Goal: Transaction & Acquisition: Purchase product/service

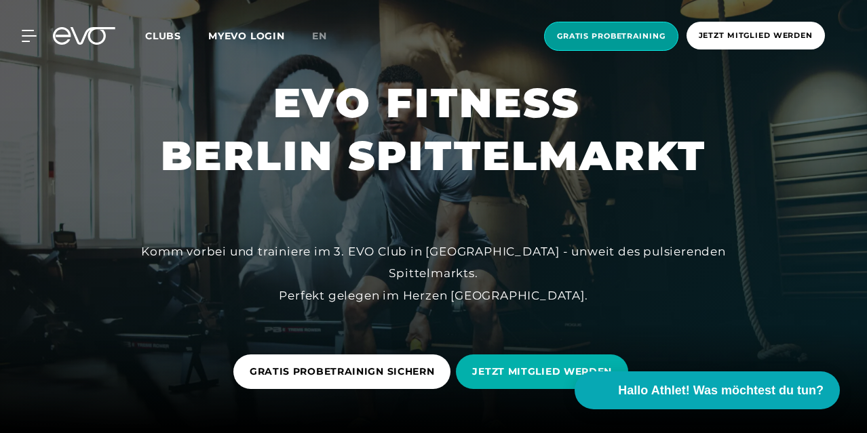
click at [587, 33] on span "Gratis Probetraining" at bounding box center [611, 37] width 109 height 12
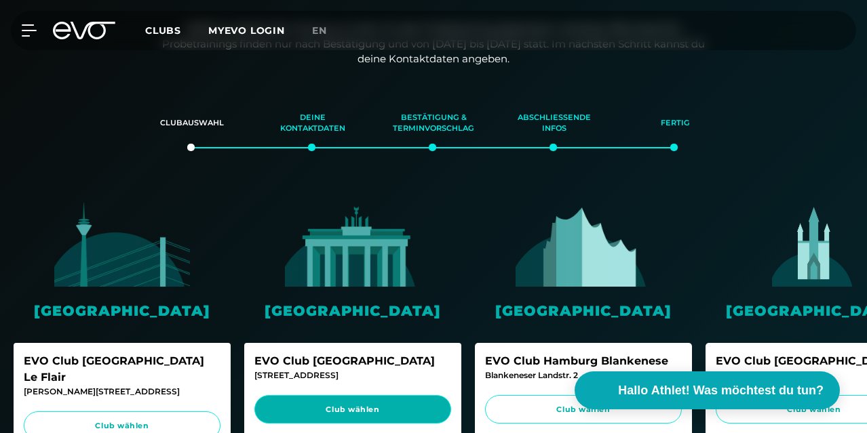
scroll to position [142, 0]
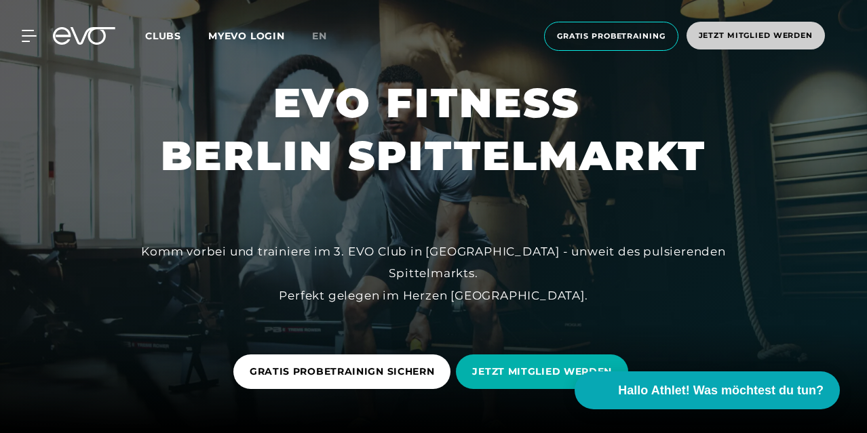
click at [744, 37] on span "Jetzt Mitglied werden" at bounding box center [756, 36] width 114 height 12
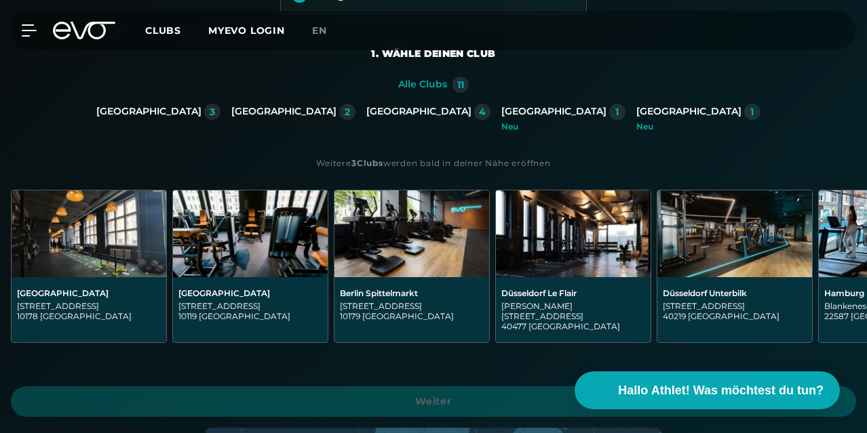
scroll to position [276, 0]
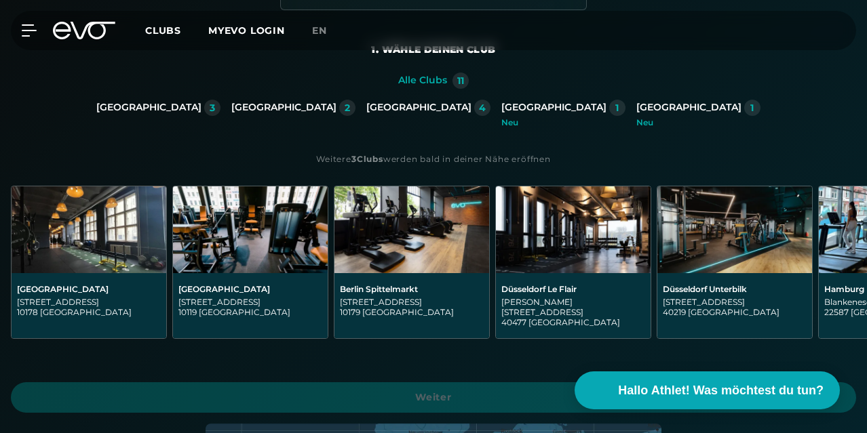
click at [96, 114] on div "[GEOGRAPHIC_DATA]" at bounding box center [148, 108] width 105 height 12
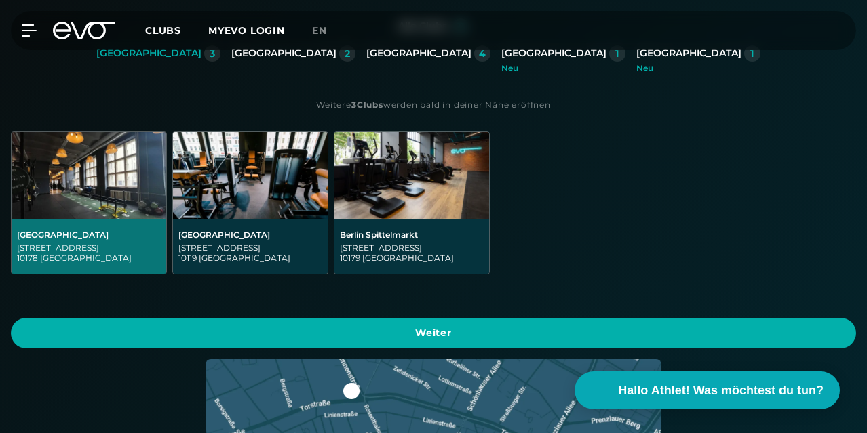
scroll to position [341, 0]
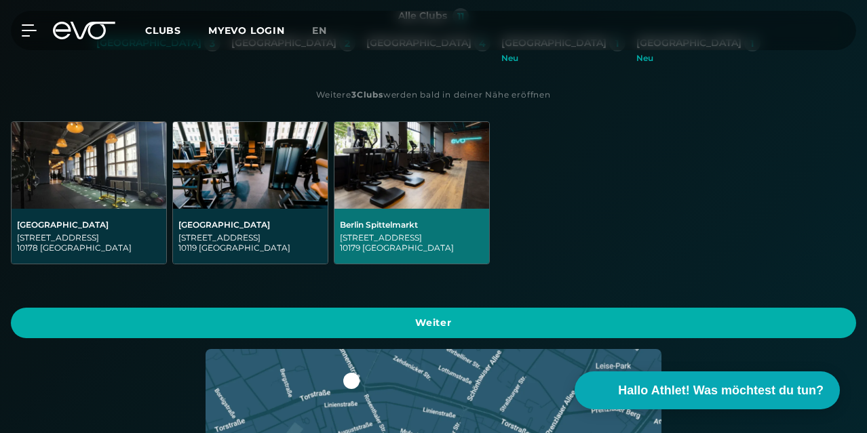
click at [340, 230] on div "Berlin Spittelmarkt" at bounding box center [412, 225] width 144 height 10
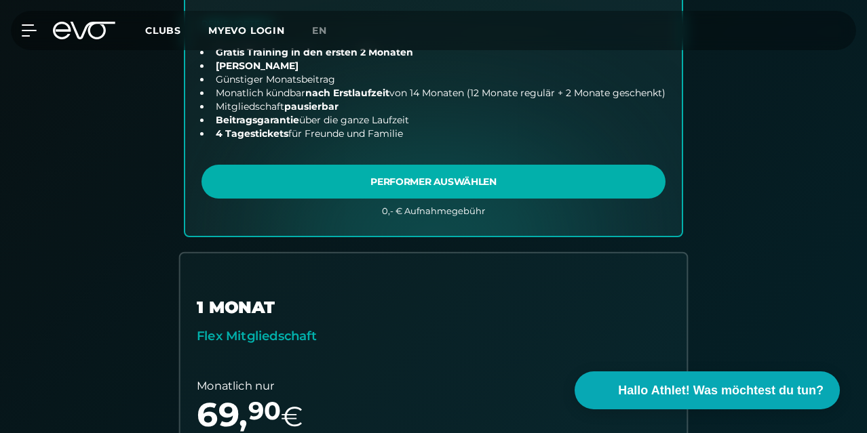
scroll to position [628, 0]
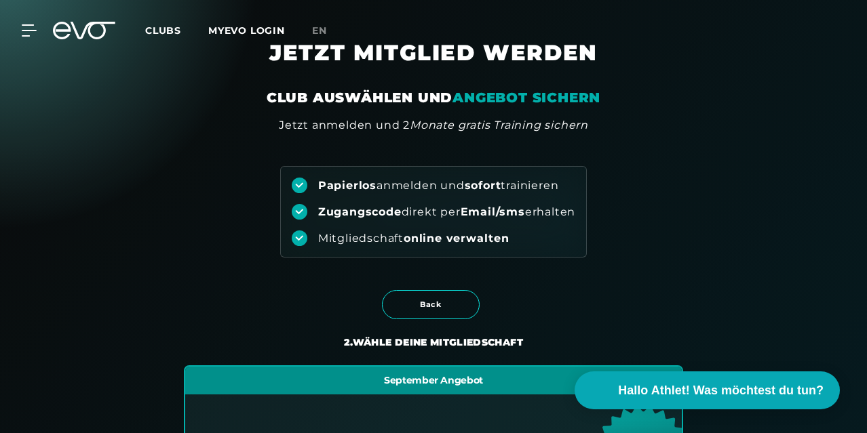
scroll to position [0, 0]
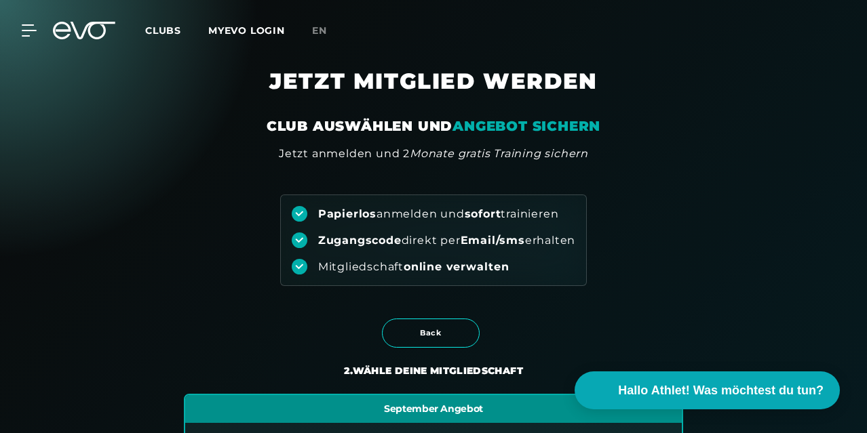
click at [181, 26] on span "Clubs" at bounding box center [163, 30] width 36 height 12
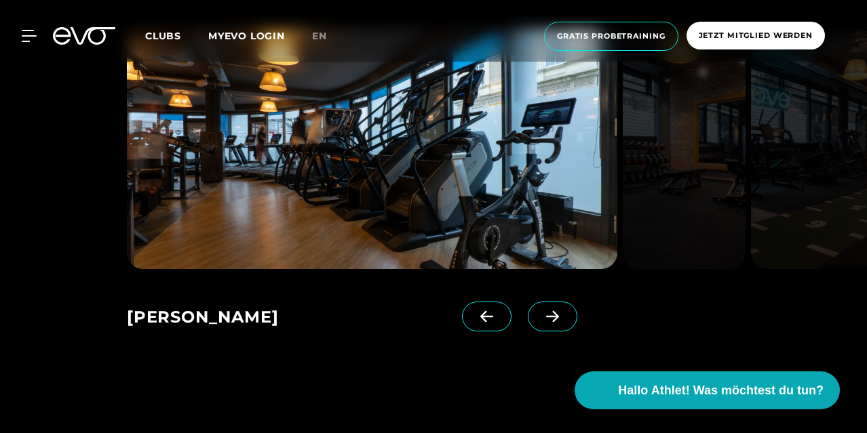
scroll to position [870, 0]
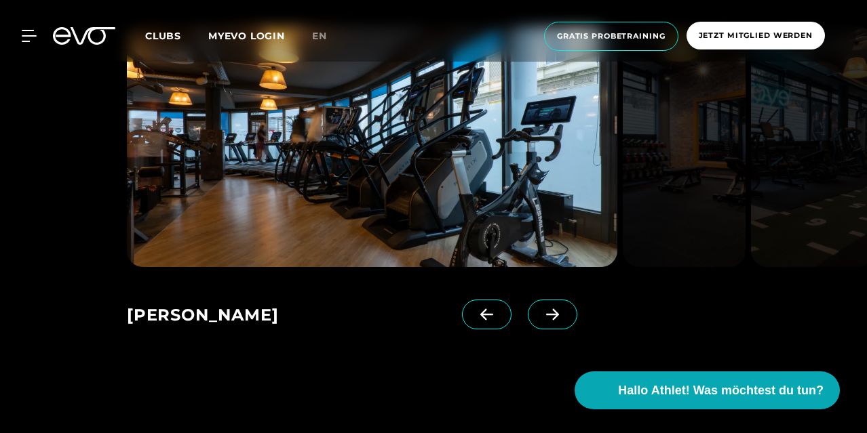
click at [531, 318] on span at bounding box center [553, 315] width 50 height 30
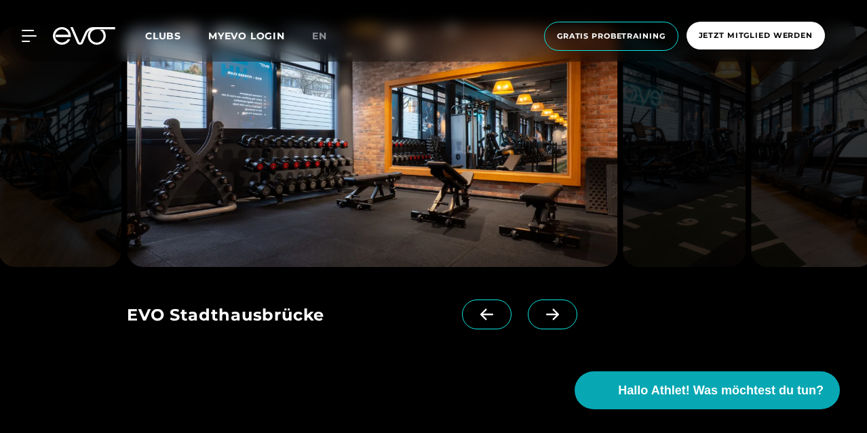
click at [531, 318] on span at bounding box center [553, 315] width 50 height 30
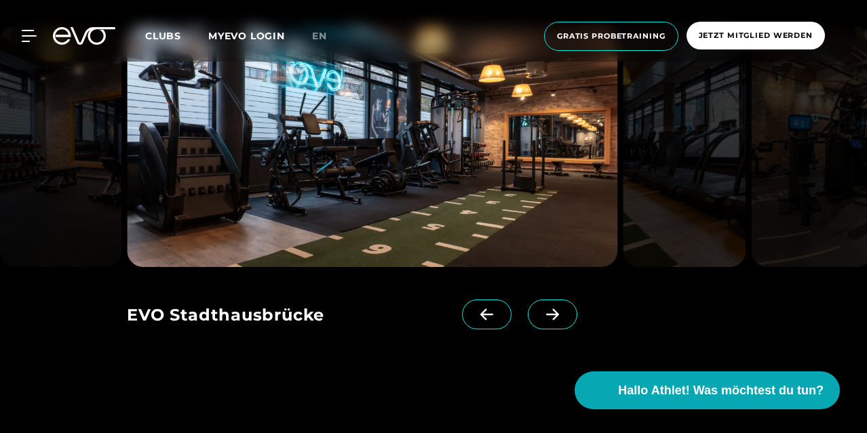
click at [531, 318] on span at bounding box center [553, 315] width 50 height 30
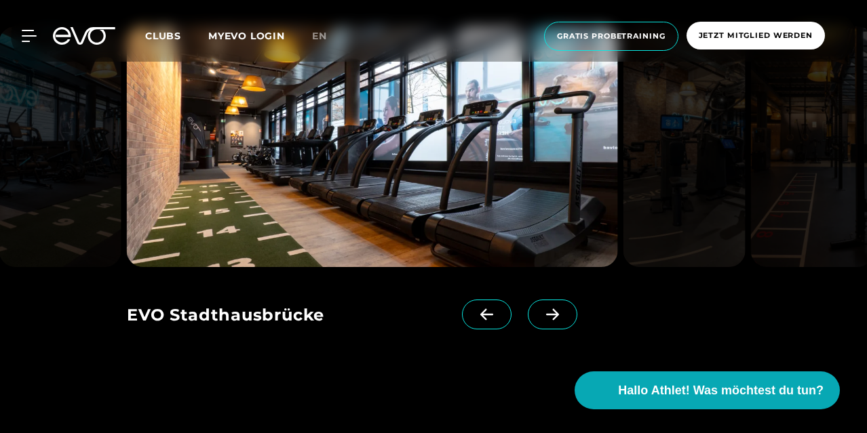
click at [531, 318] on span at bounding box center [553, 315] width 50 height 30
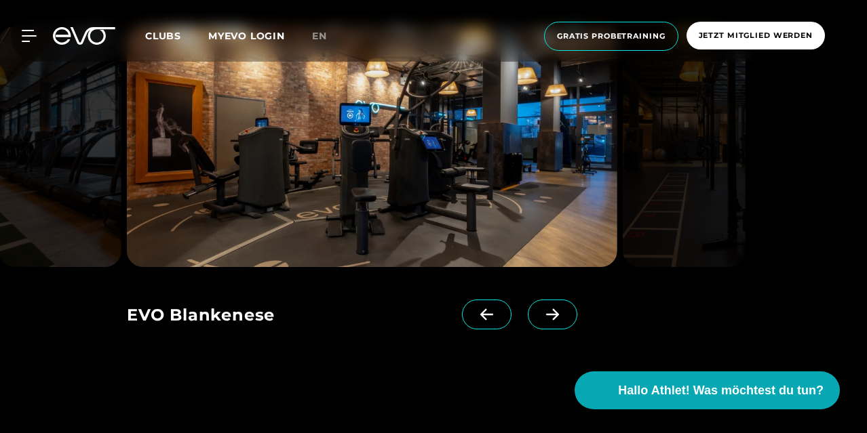
click at [531, 318] on span at bounding box center [553, 315] width 50 height 30
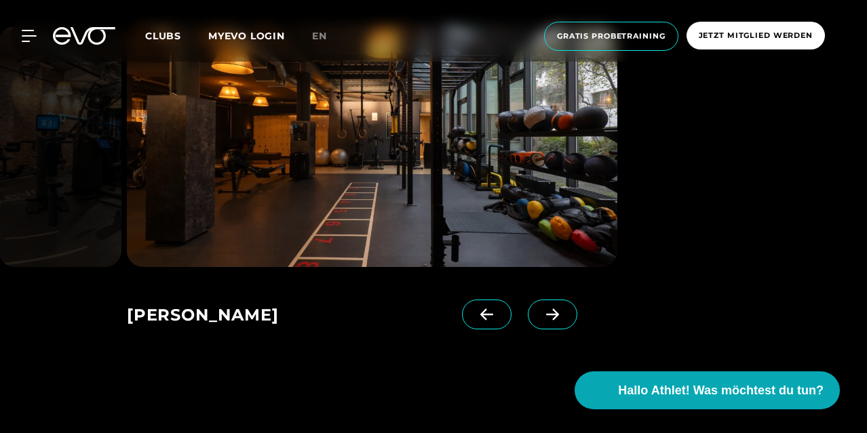
click at [531, 318] on span at bounding box center [553, 315] width 50 height 30
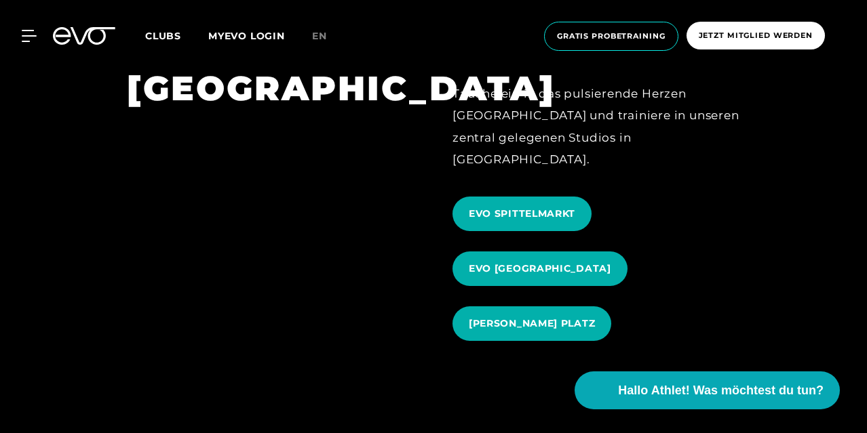
scroll to position [1257, 0]
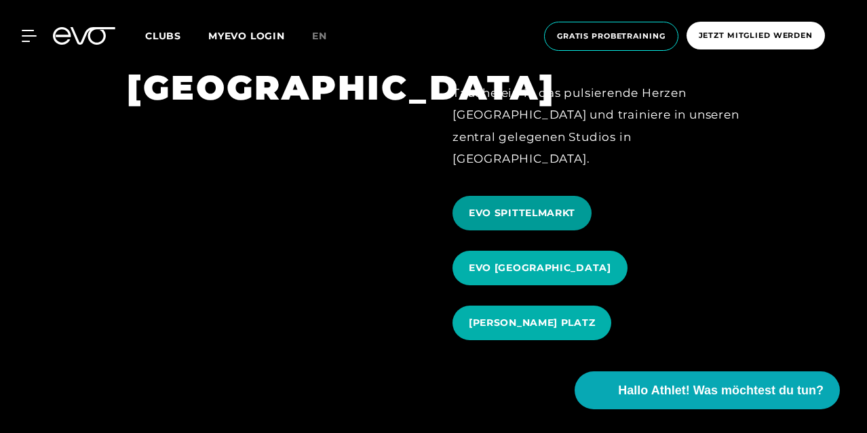
click at [529, 206] on span "EVO SPITTELMARKT" at bounding box center [522, 213] width 107 height 14
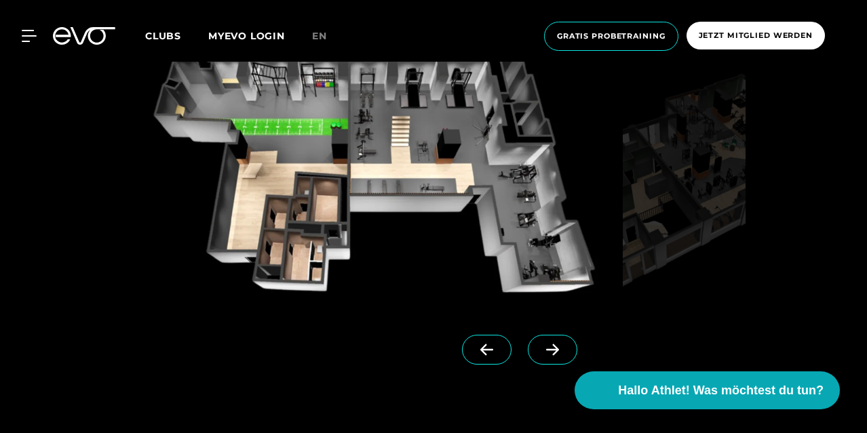
scroll to position [1005, 0]
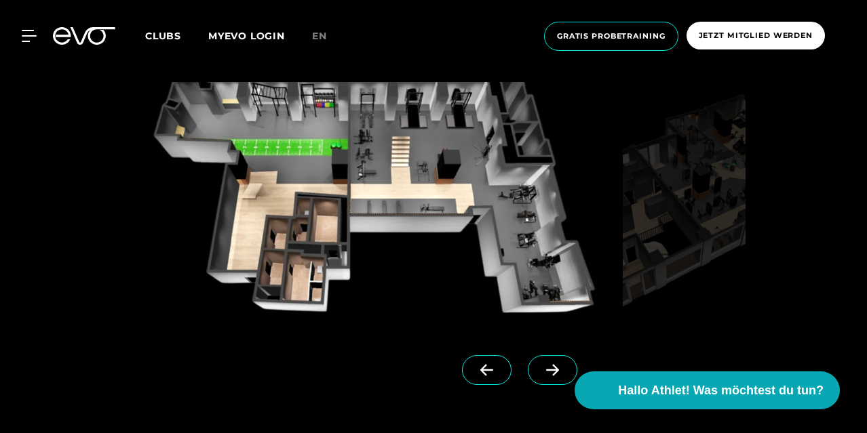
click at [541, 373] on icon at bounding box center [553, 370] width 24 height 12
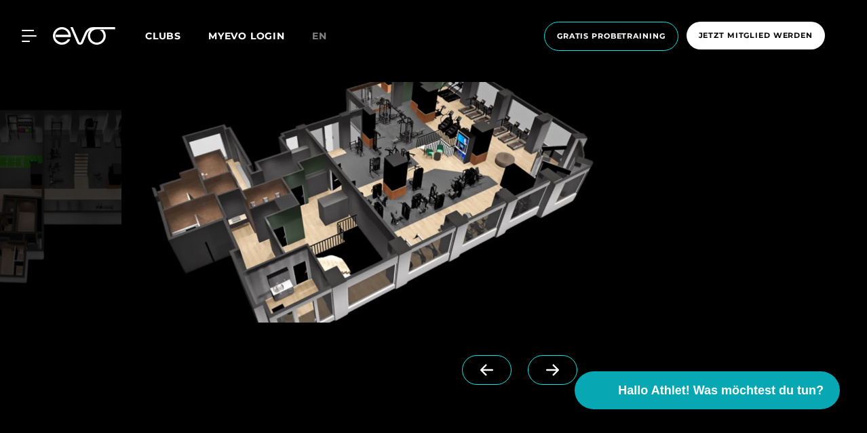
click at [541, 373] on icon at bounding box center [553, 370] width 24 height 12
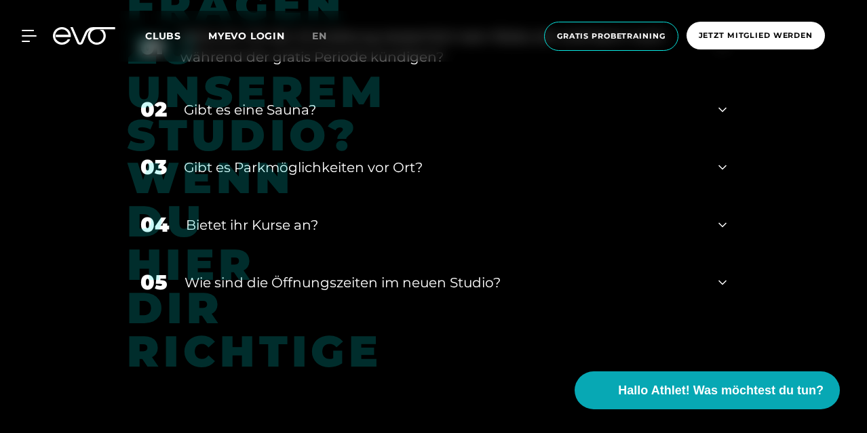
scroll to position [4877, 0]
click at [293, 272] on div "​Wie sind die Öffnungszeiten im neuen Studio?" at bounding box center [443, 282] width 517 height 20
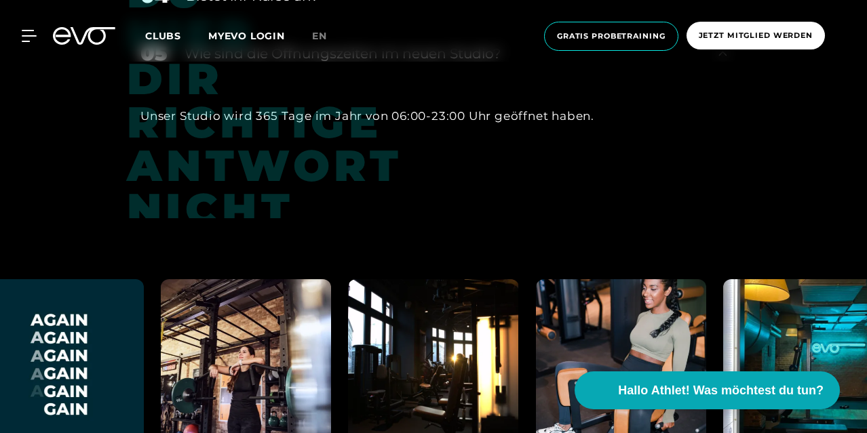
scroll to position [5105, 0]
